Goal: Transaction & Acquisition: Purchase product/service

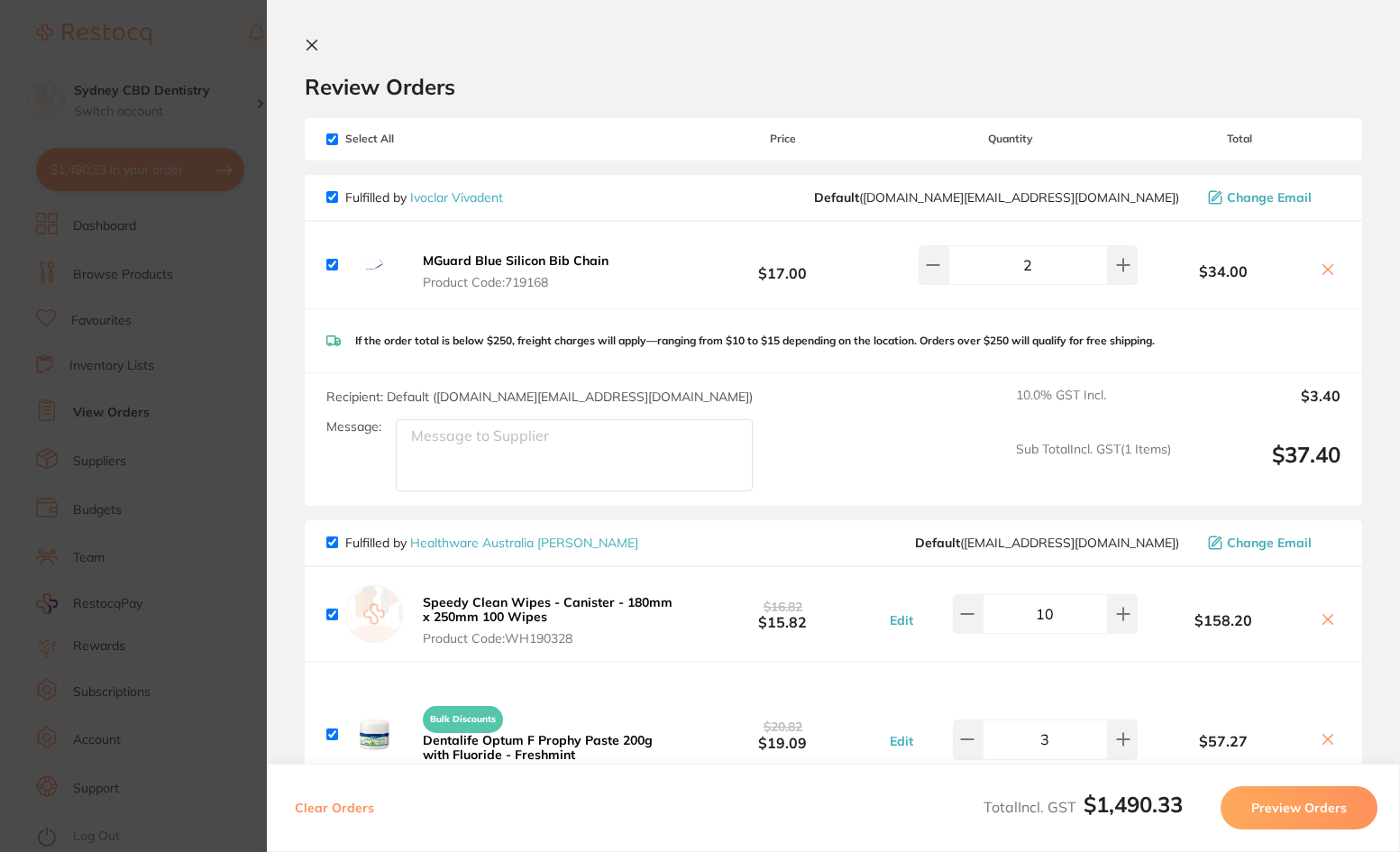
scroll to position [1, 0]
drag, startPoint x: 973, startPoint y: 10, endPoint x: 988, endPoint y: 30, distance: 25.0
click at [973, 10] on section "Review Orders Your orders are being processed and we will notify you once we ha…" at bounding box center [833, 426] width 1133 height 852
click at [308, 48] on icon at bounding box center [312, 45] width 14 height 14
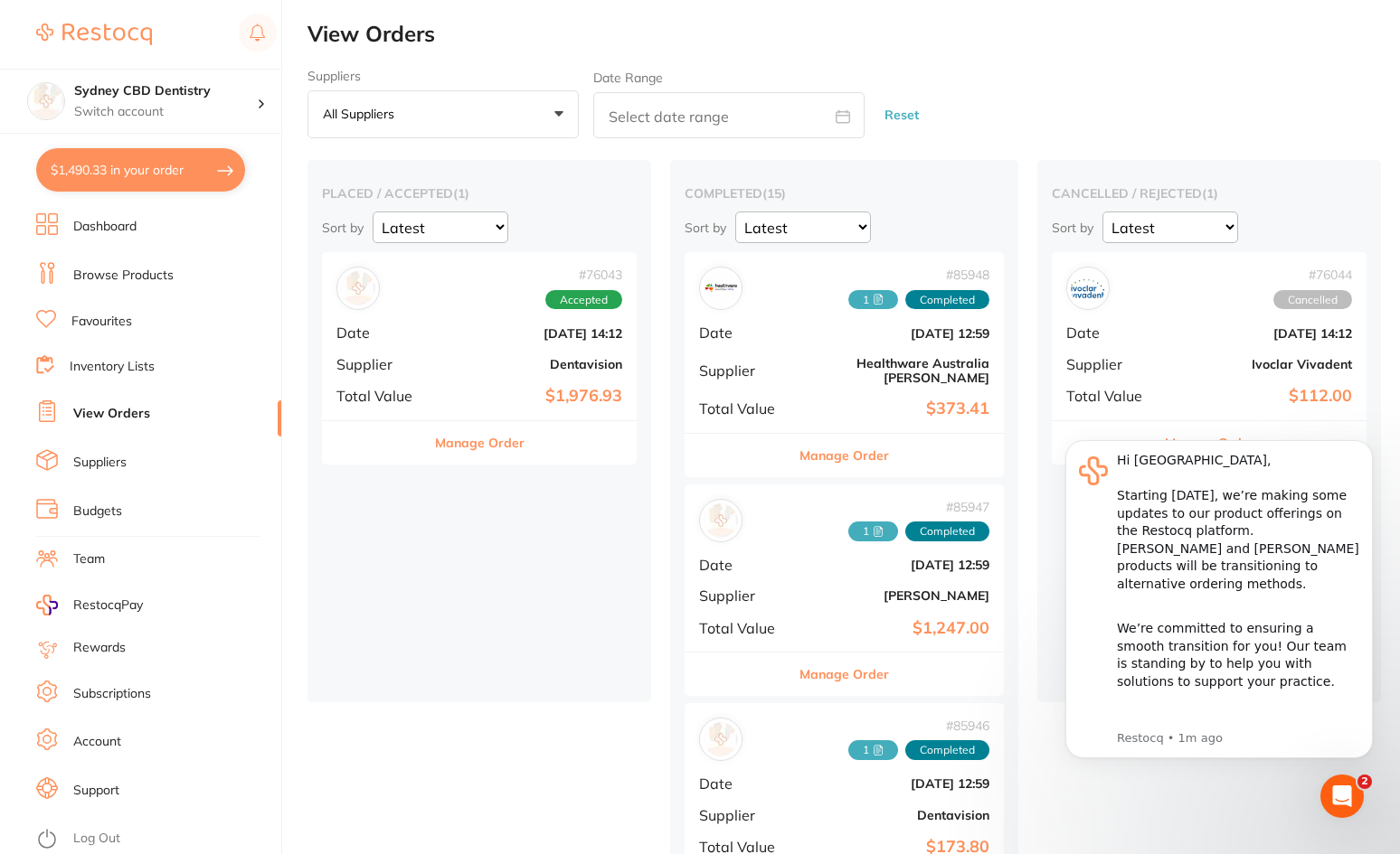
click at [122, 283] on link "Browse Products" at bounding box center [123, 275] width 100 height 18
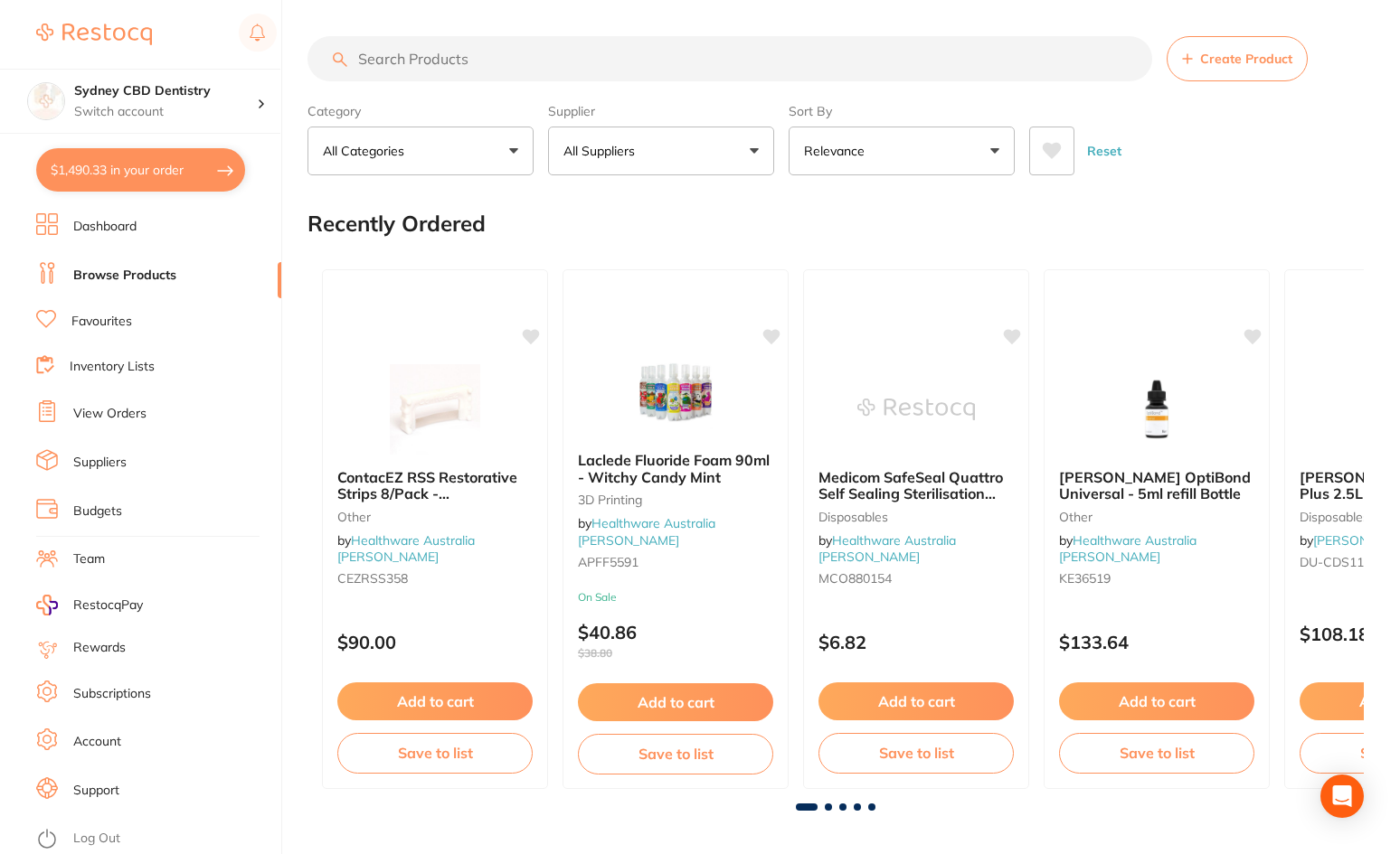
click at [470, 46] on input "search" at bounding box center [730, 58] width 845 height 45
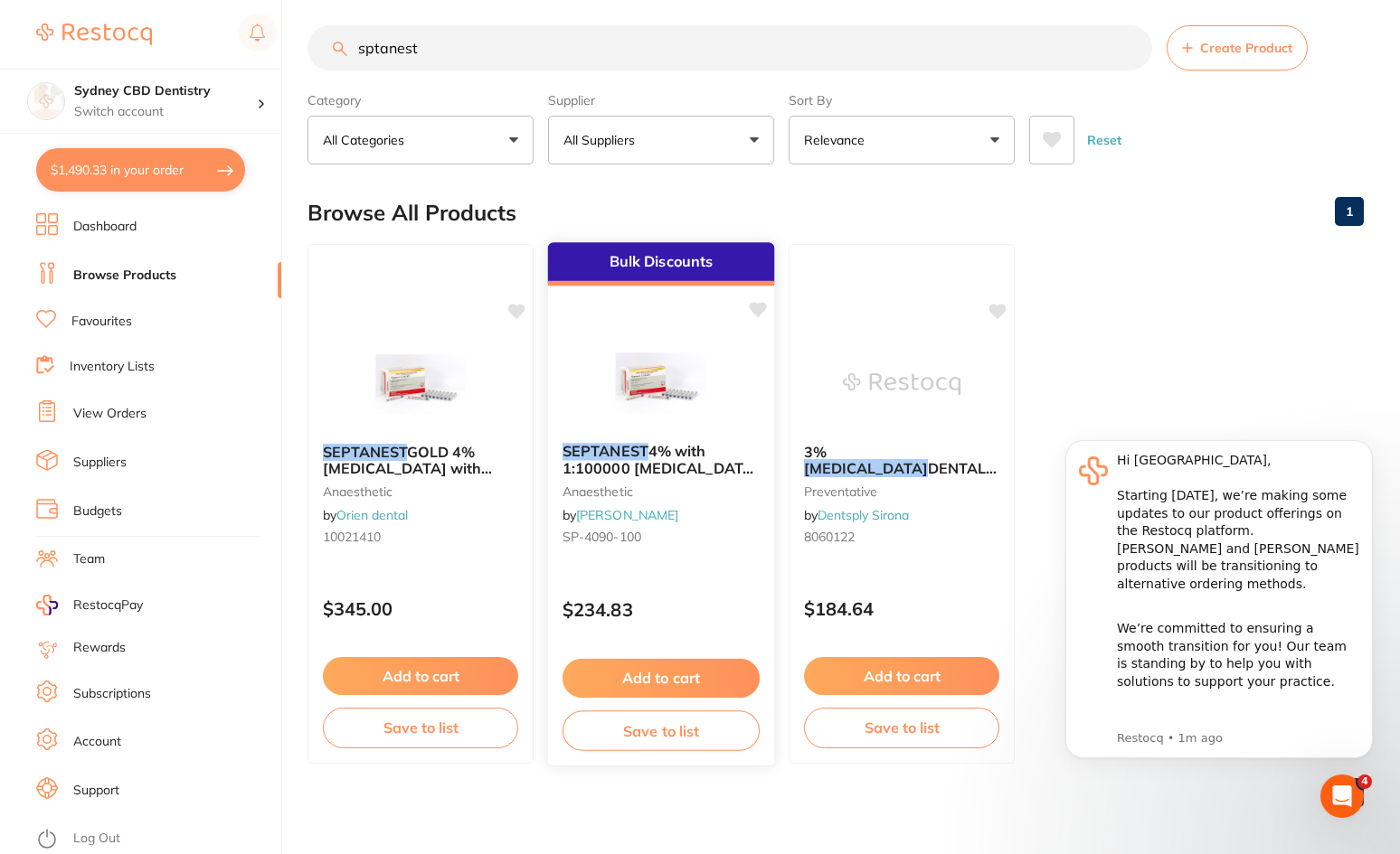
scroll to position [14, 0]
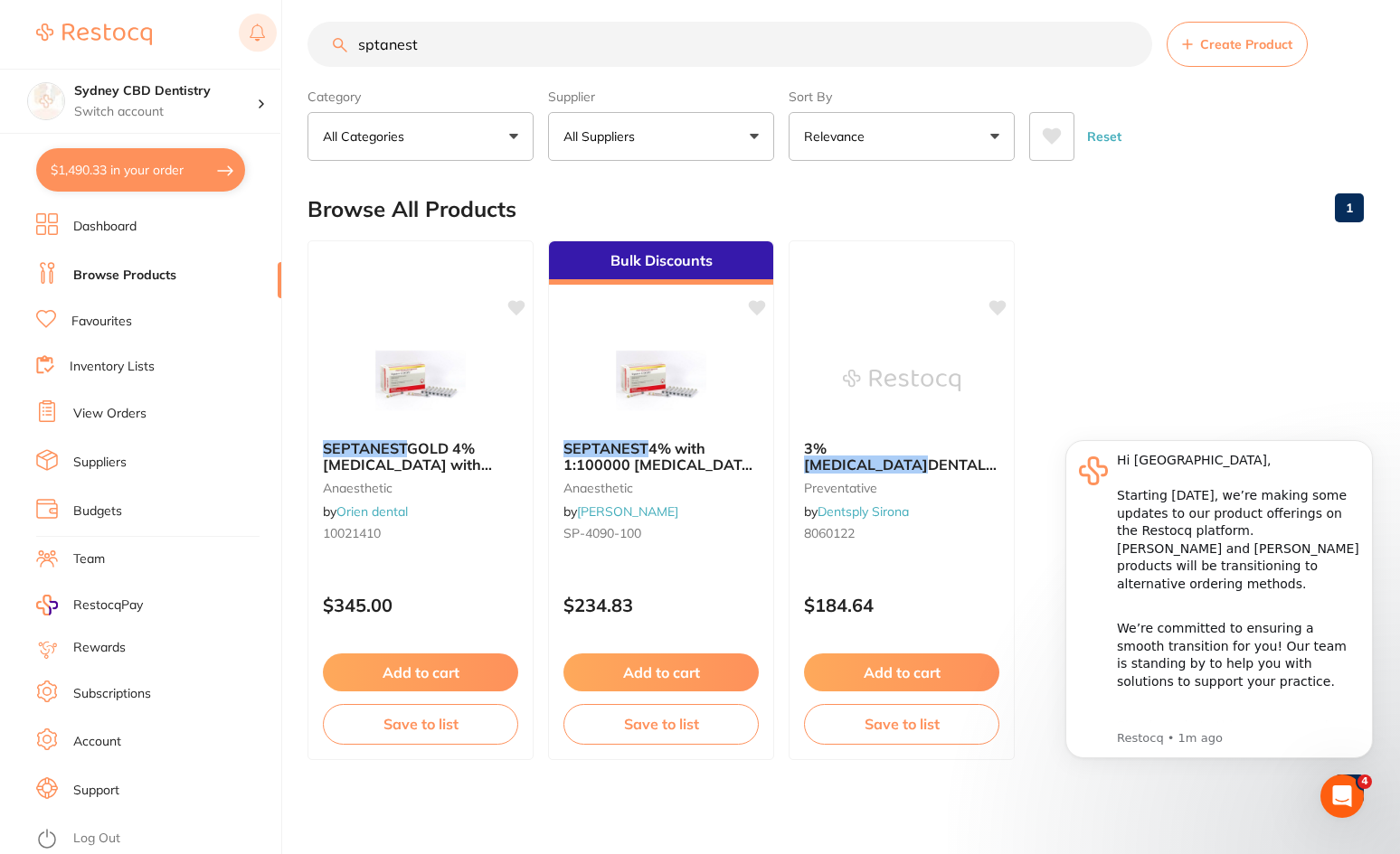
drag, startPoint x: 453, startPoint y: 48, endPoint x: 256, endPoint y: 45, distance: 197.0
click at [263, 45] on div "$1,490.33 Sydney CBD Dentistry Switch account Sydney CBD Dentistry $1,490.33 in…" at bounding box center [700, 413] width 1400 height 854
type input "septanest gold"
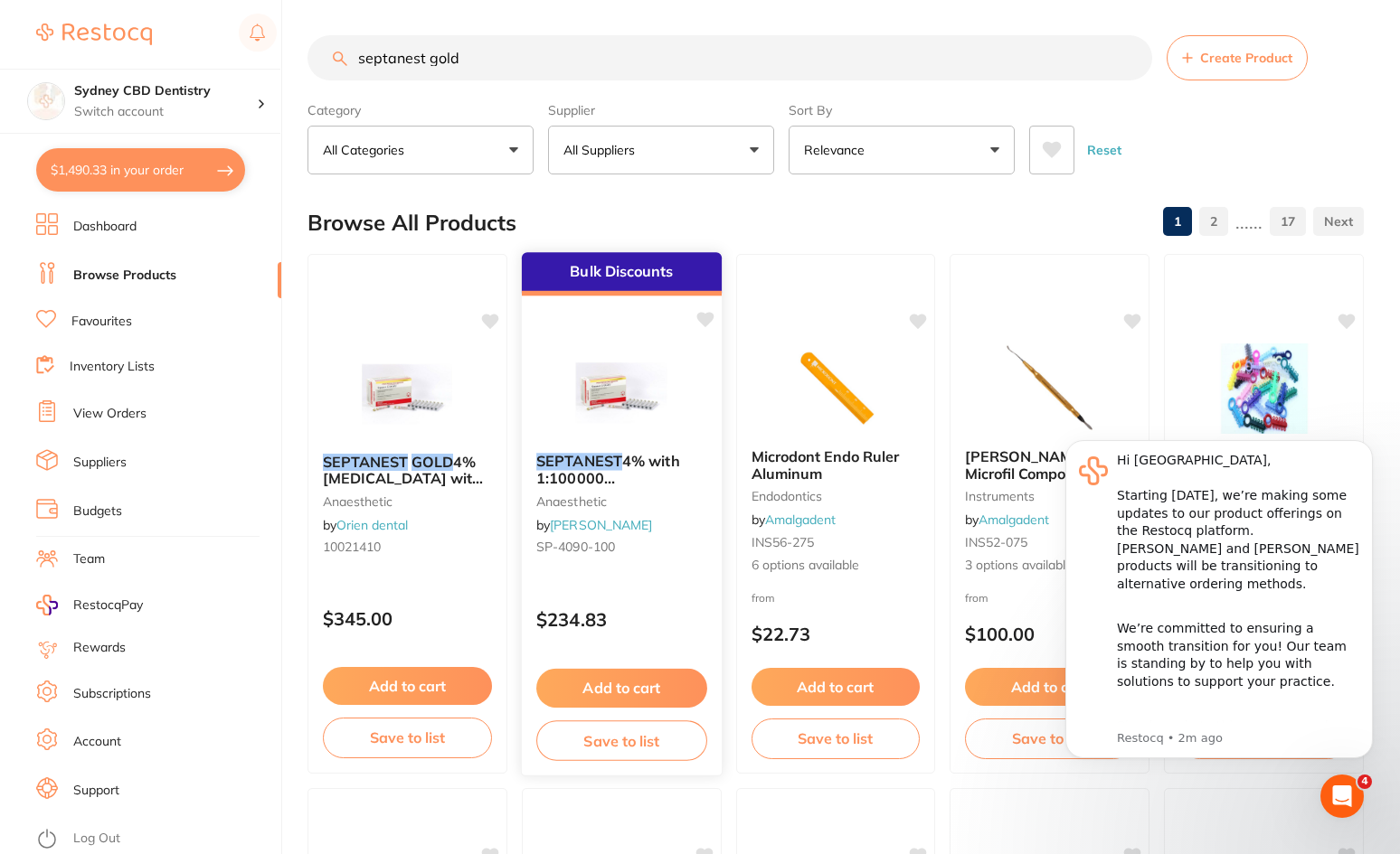
scroll to position [0, 0]
drag, startPoint x: 620, startPoint y: 684, endPoint x: 681, endPoint y: 714, distance: 68.0
click at [623, 687] on button "Add to cart" at bounding box center [621, 687] width 169 height 38
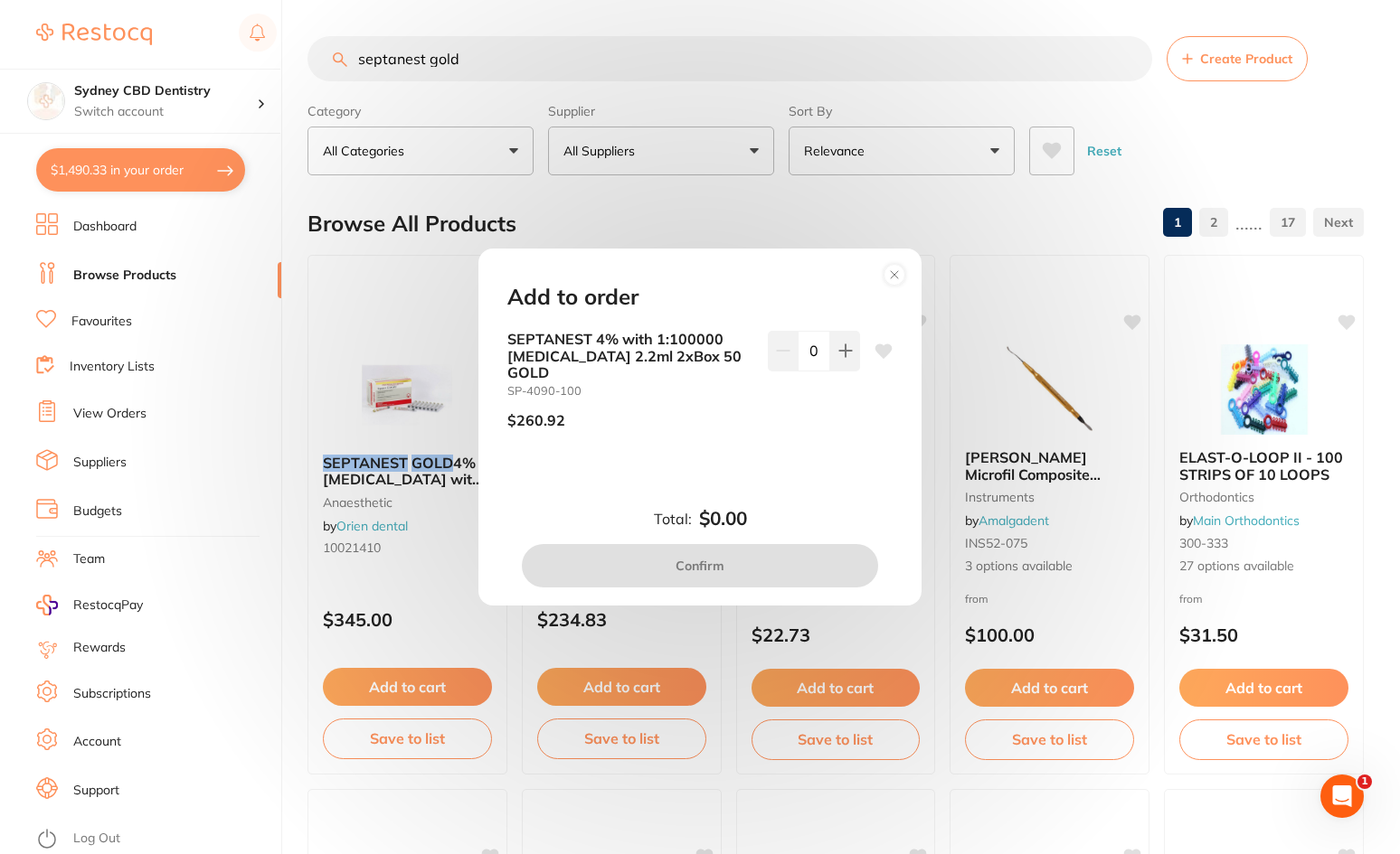
click at [817, 368] on input "0" at bounding box center [814, 351] width 32 height 40
click at [832, 367] on button at bounding box center [845, 351] width 30 height 40
type input "1"
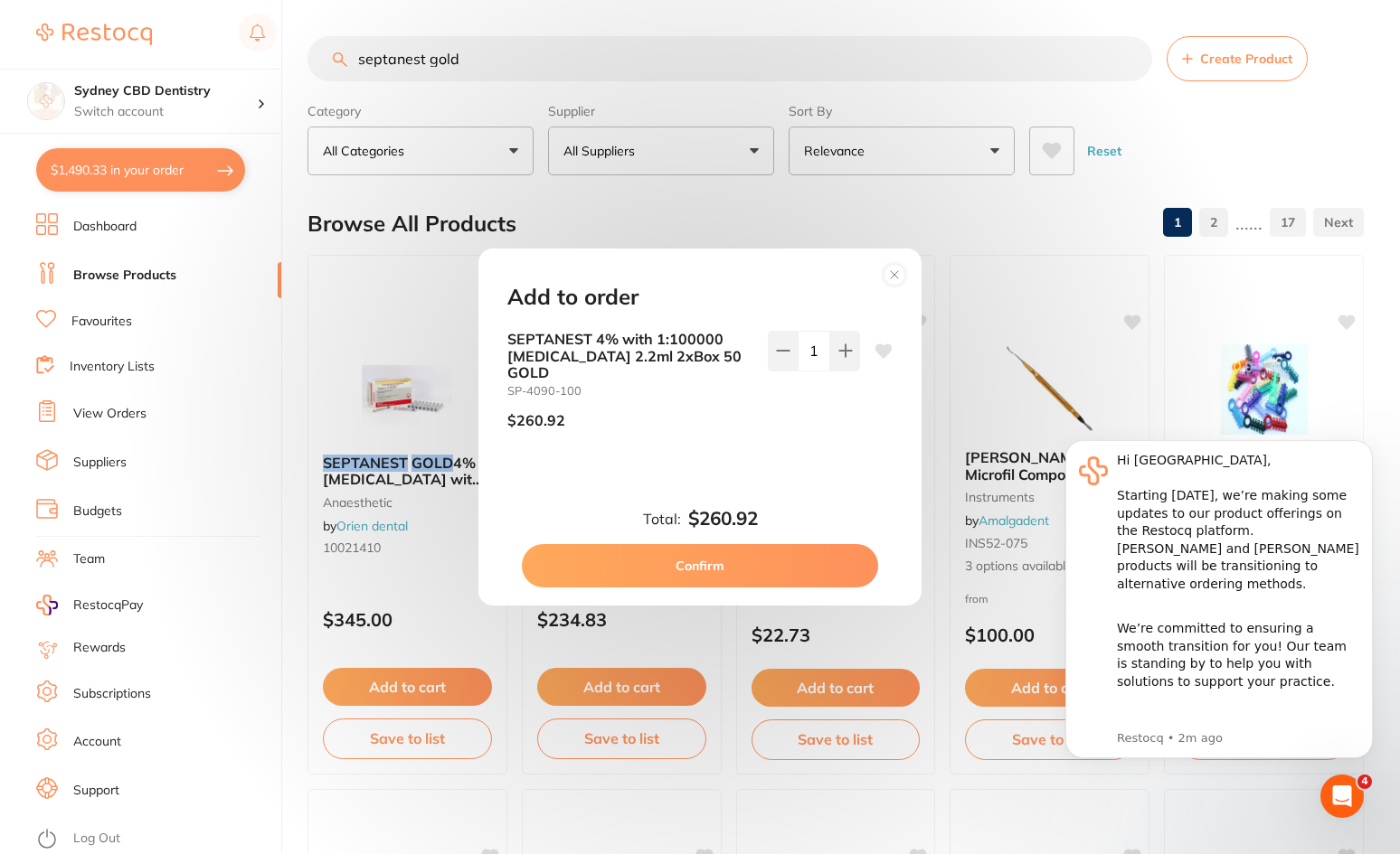
click at [745, 566] on button "Confirm" at bounding box center [700, 566] width 356 height 43
checkbox input "false"
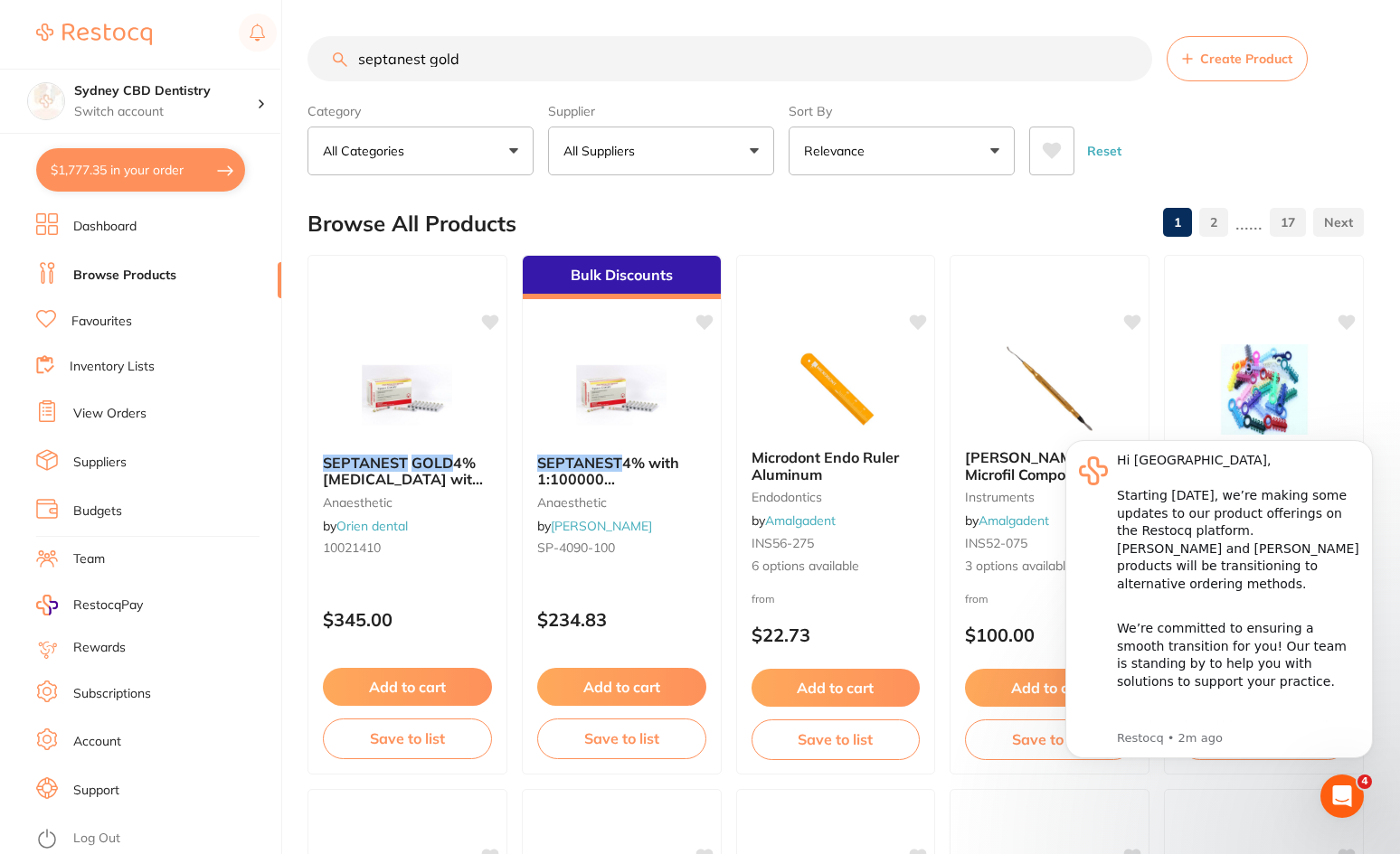
drag, startPoint x: 548, startPoint y: 64, endPoint x: 114, endPoint y: 67, distance: 434.0
click at [114, 67] on div "$1,777.35 Sydney CBD Dentistry Switch account Sydney CBD Dentistry $1,777.35 in…" at bounding box center [700, 427] width 1400 height 854
type input "large gloves"
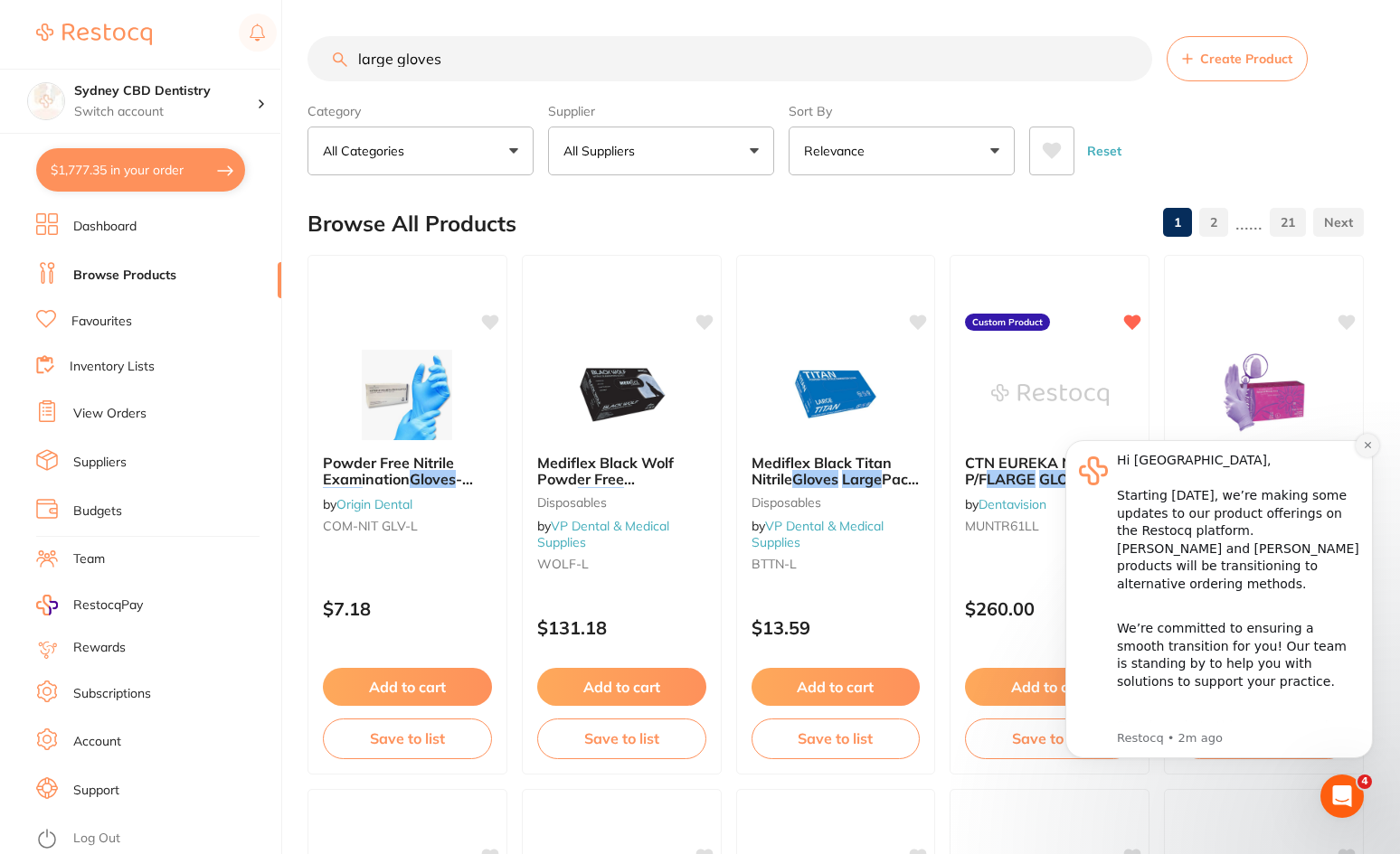
click at [1365, 445] on icon "Dismiss notification" at bounding box center [1368, 445] width 10 height 10
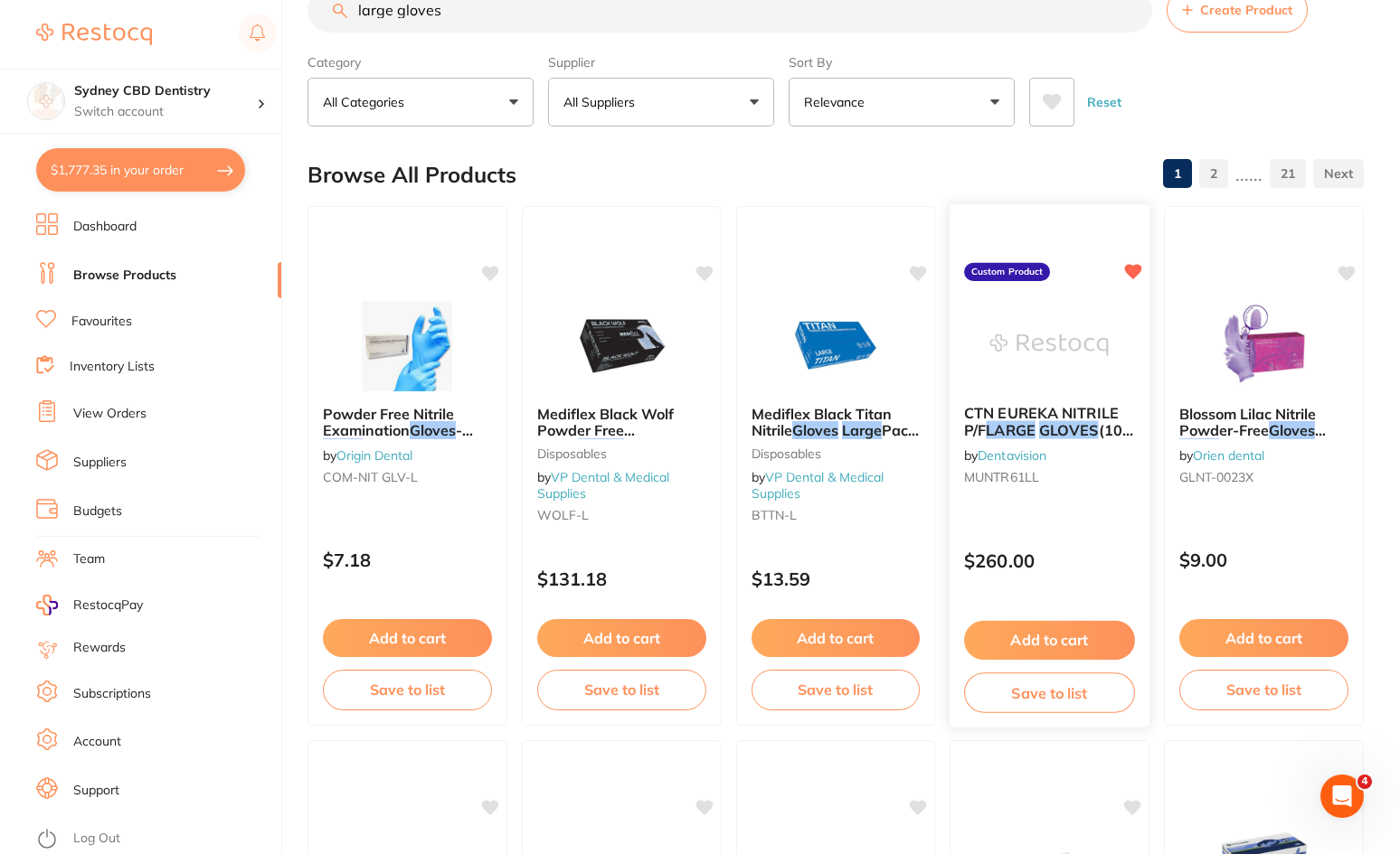
scroll to position [91, 0]
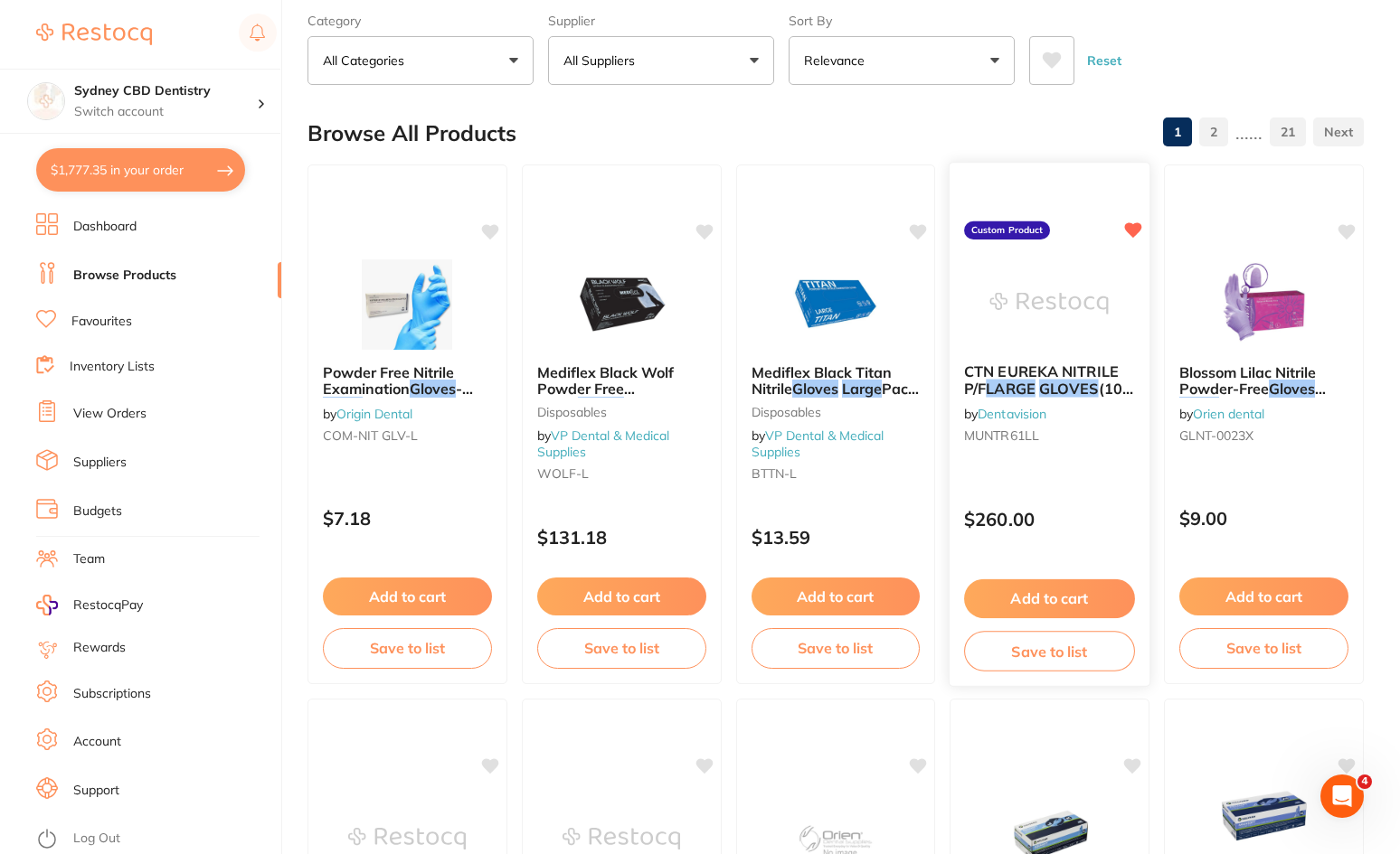
click at [1048, 396] on em "GLOVES" at bounding box center [1068, 388] width 59 height 18
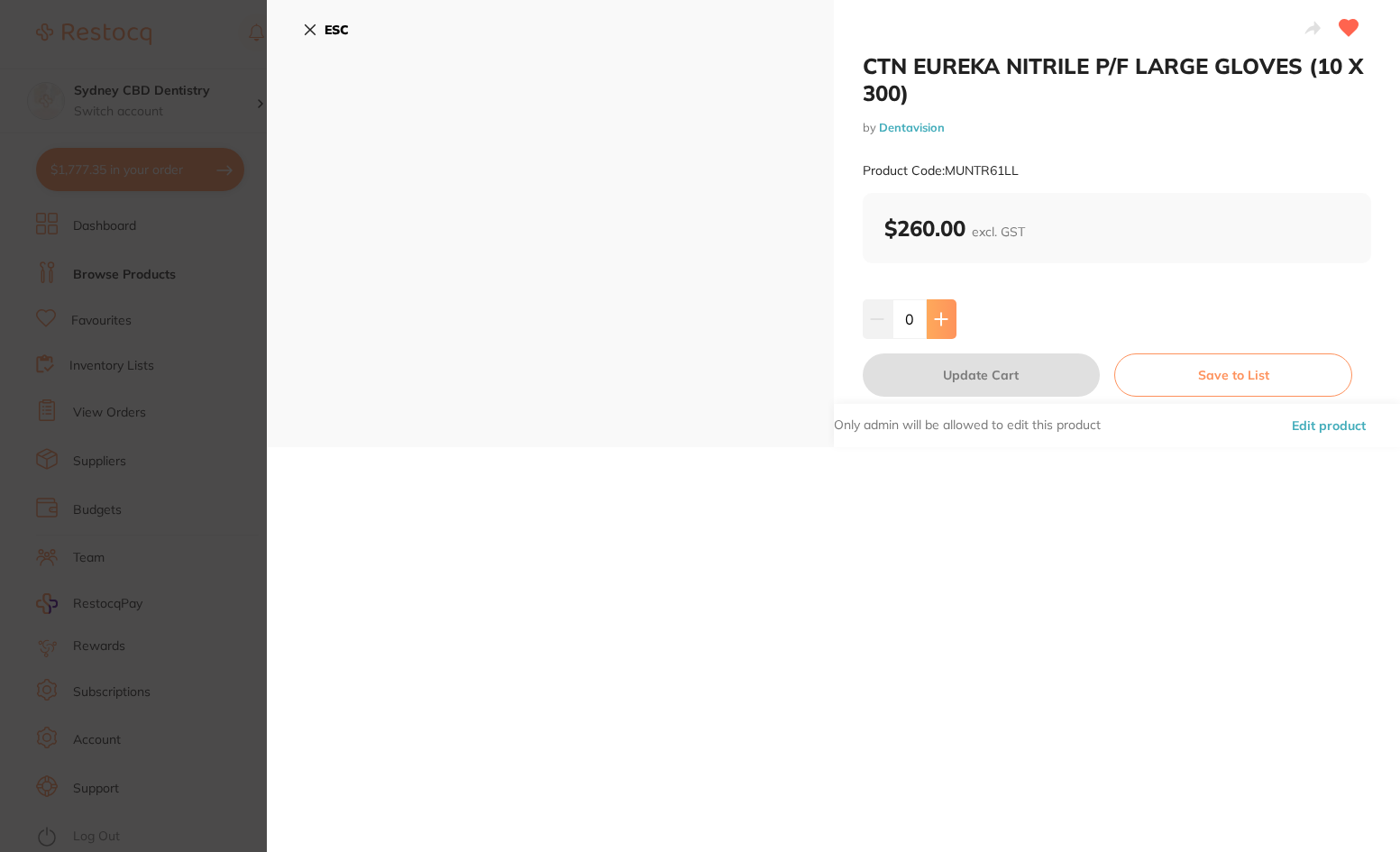
click at [947, 325] on button at bounding box center [942, 319] width 30 height 40
type input "1"
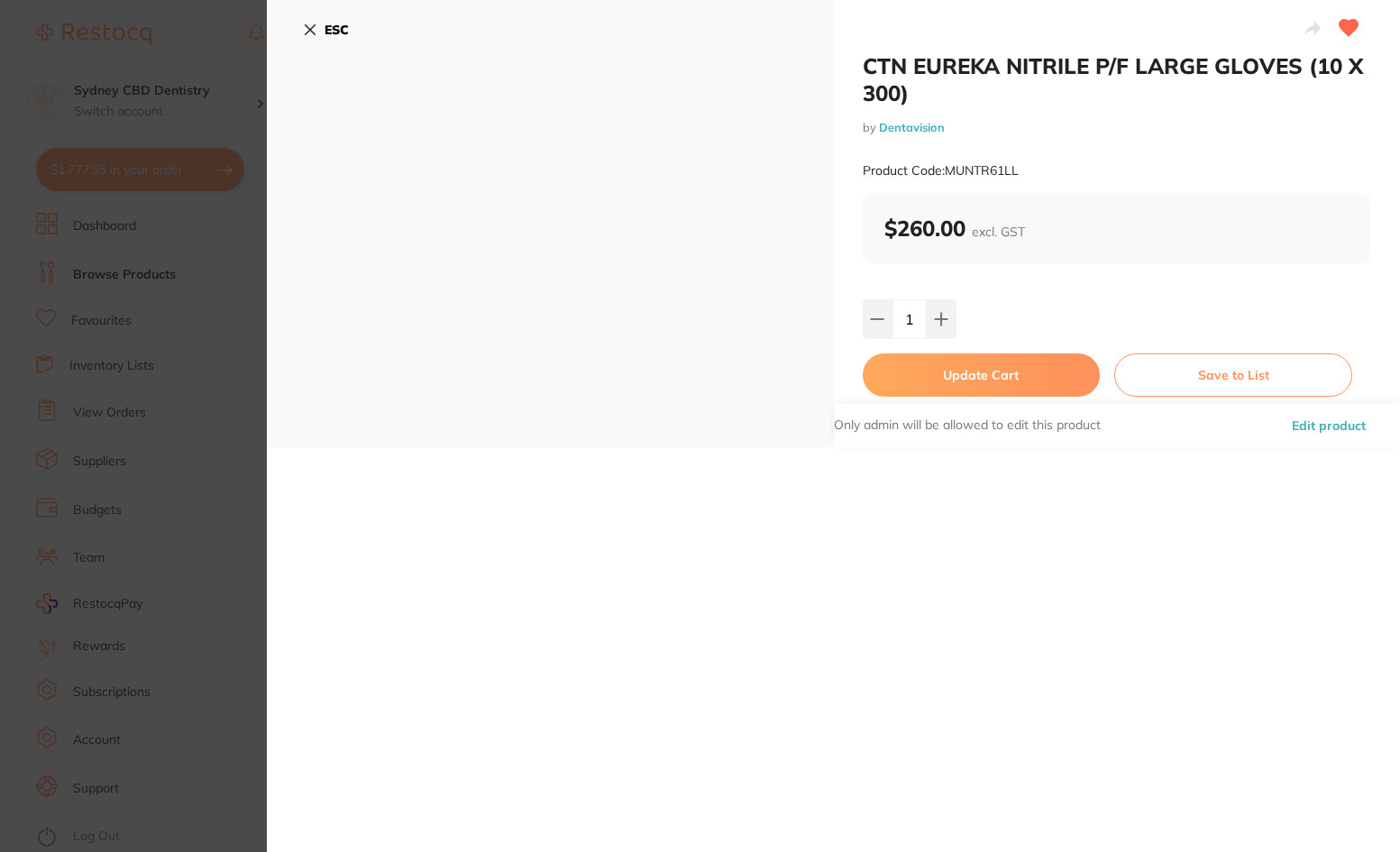
click at [1018, 383] on button "Update Cart" at bounding box center [983, 375] width 238 height 43
checkbox input "false"
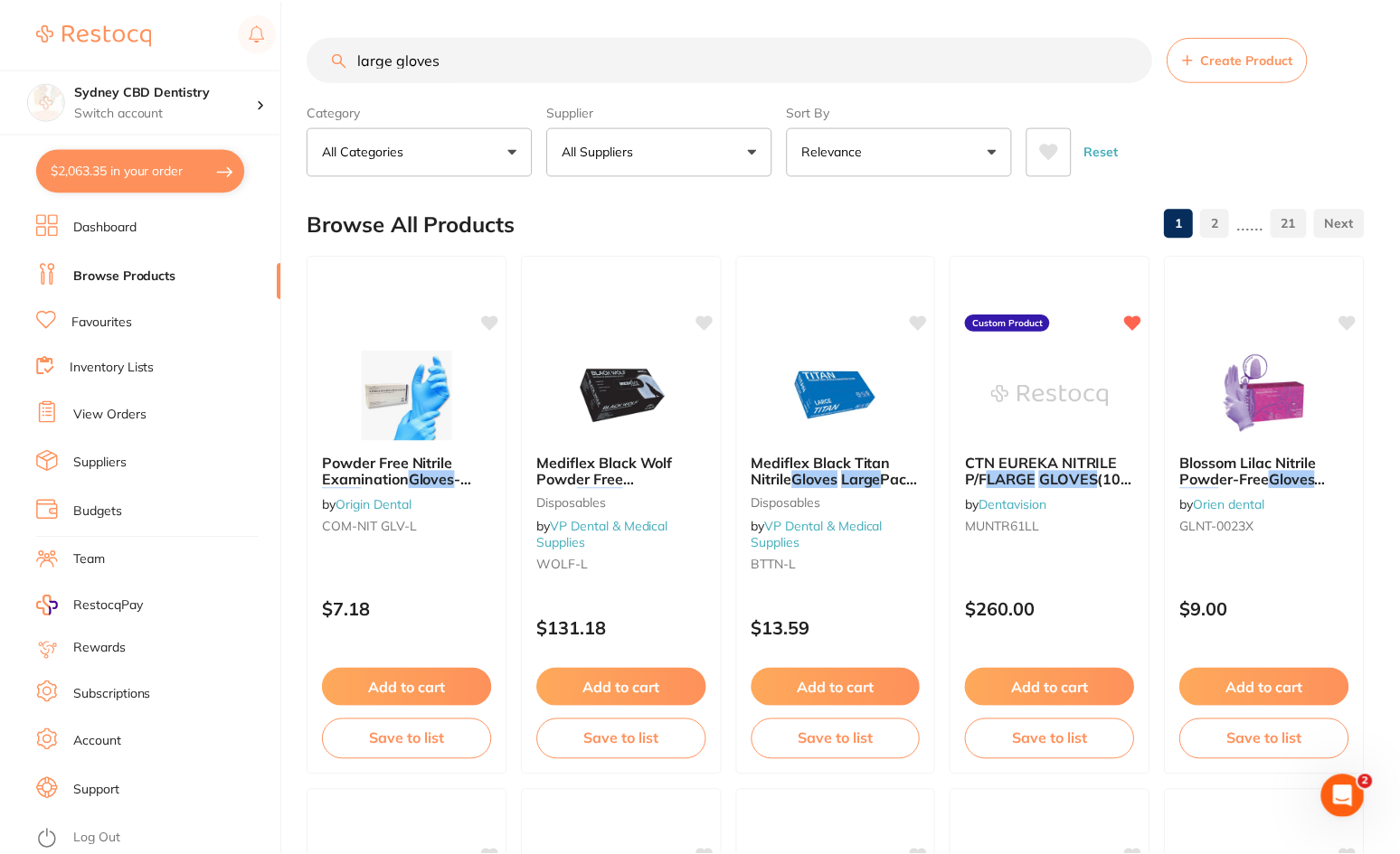
scroll to position [91, 0]
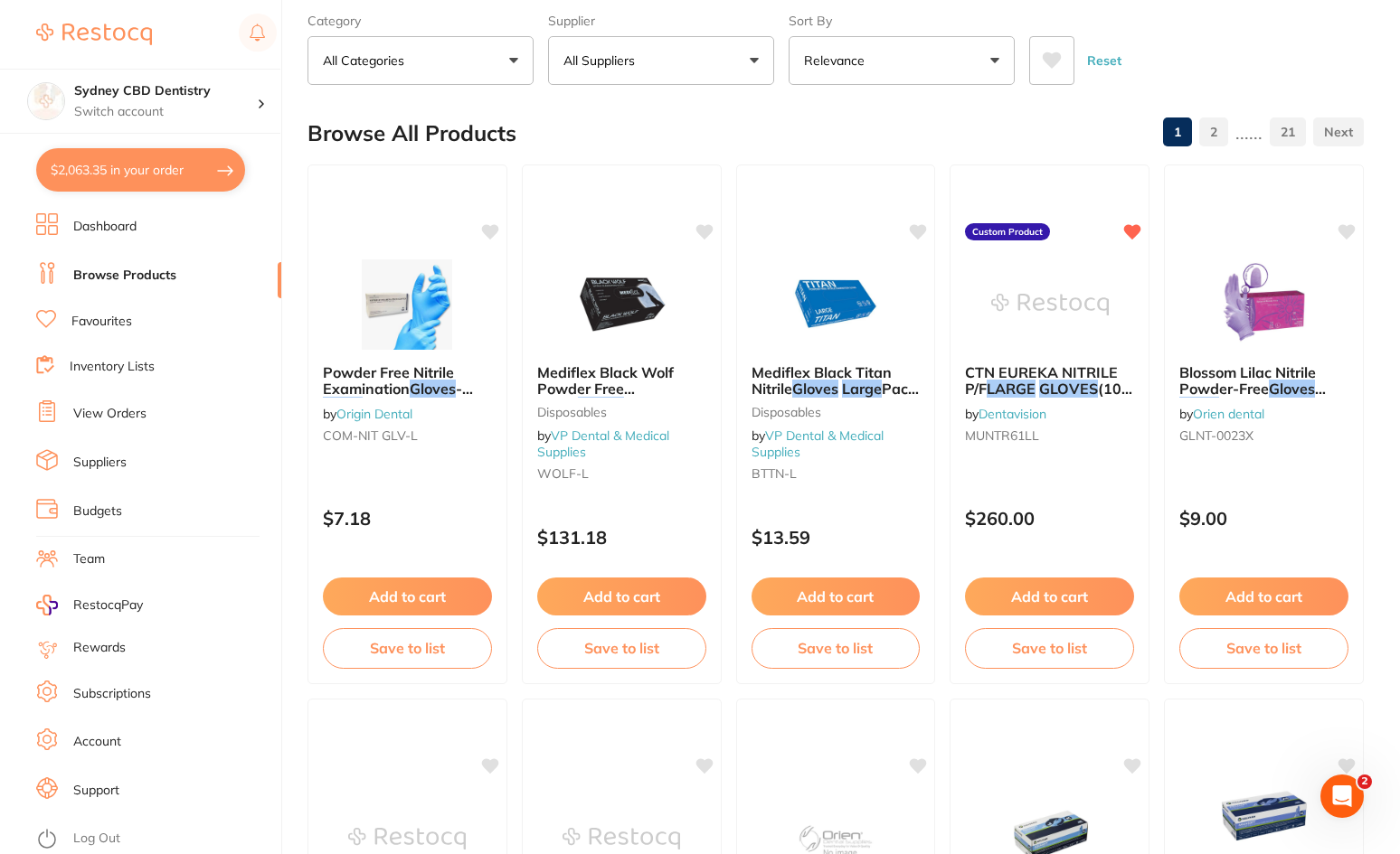
click at [205, 177] on button "$2,063.35 in your order" at bounding box center [140, 169] width 209 height 43
checkbox input "true"
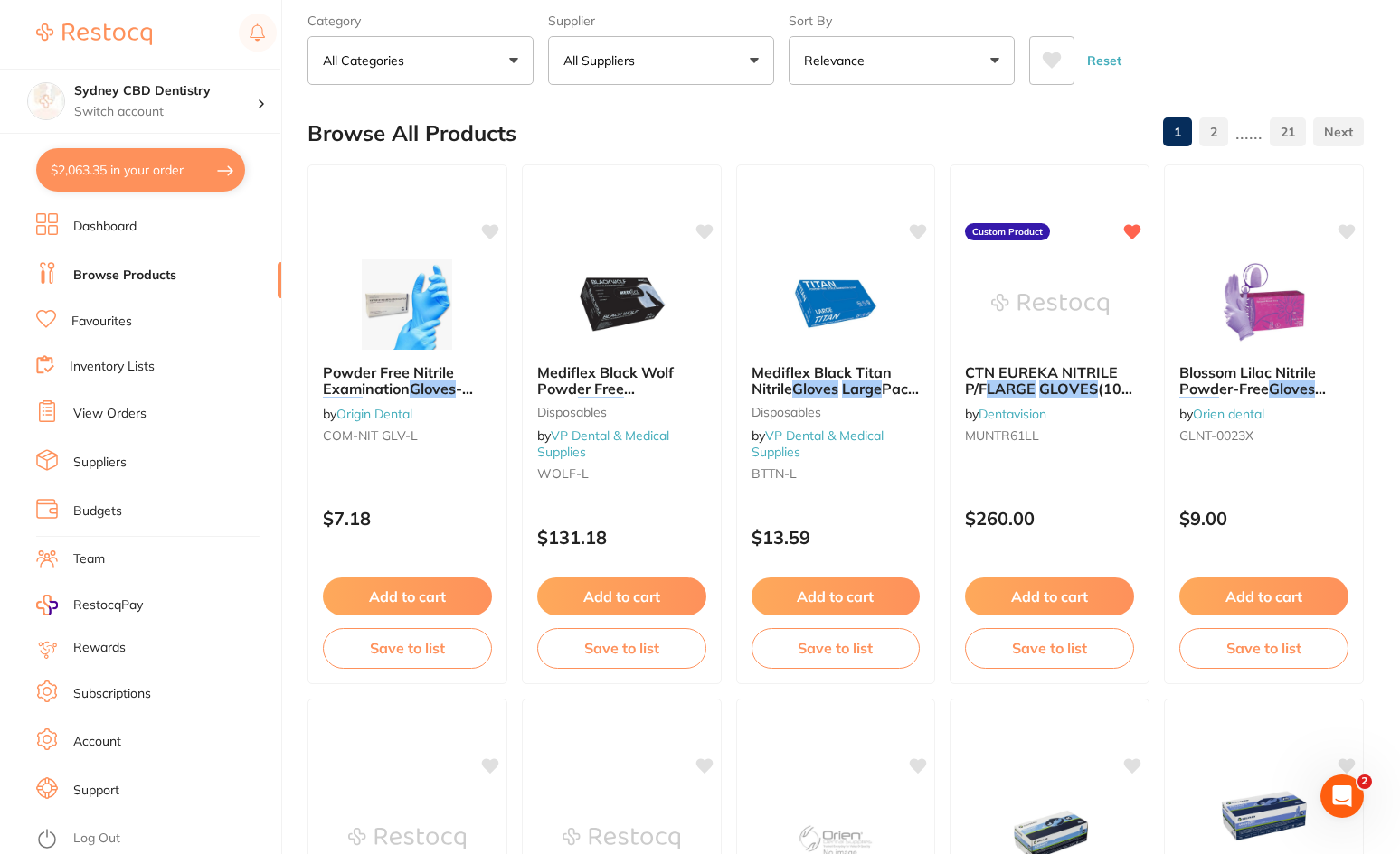
checkbox input "true"
